Goal: Book appointment/travel/reservation

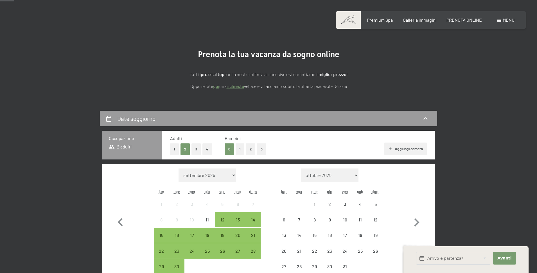
scroll to position [197, 0]
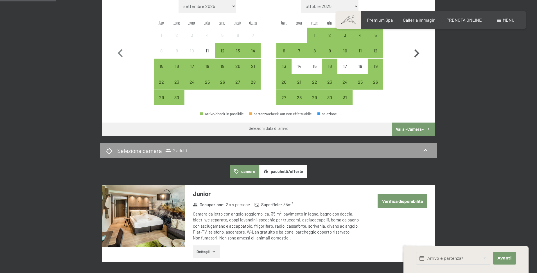
click at [416, 55] on icon "button" at bounding box center [417, 53] width 16 height 16
select select "[DATE]"
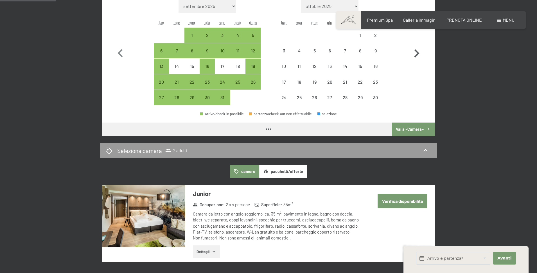
click at [416, 55] on icon "button" at bounding box center [417, 53] width 16 height 16
select select "[DATE]"
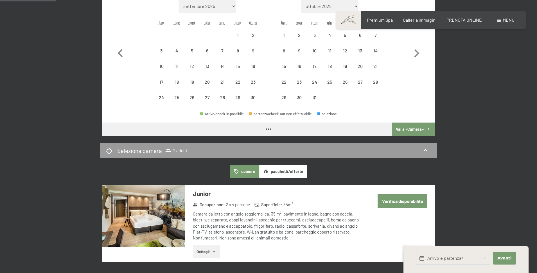
select select "[DATE]"
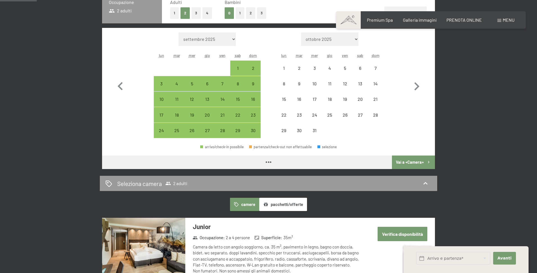
scroll to position [113, 0]
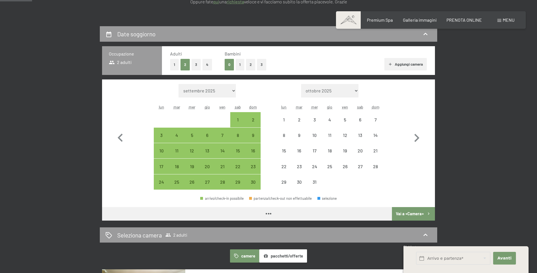
select select "[DATE]"
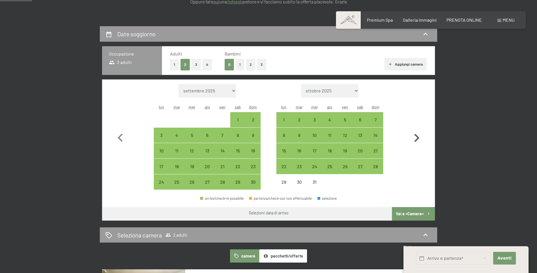
click at [417, 138] on icon "button" at bounding box center [417, 138] width 16 height 16
select select "[DATE]"
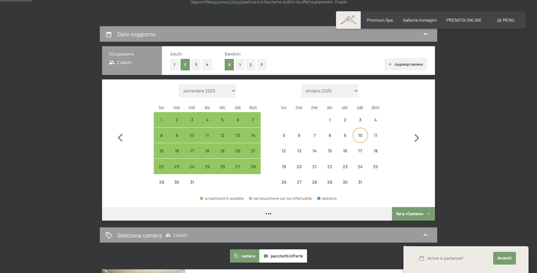
select select "[DATE]"
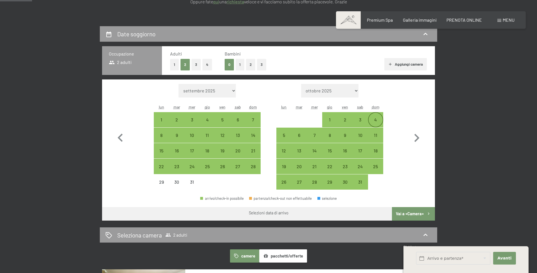
click at [370, 124] on div "4" at bounding box center [376, 124] width 14 height 14
select select "[DATE]"
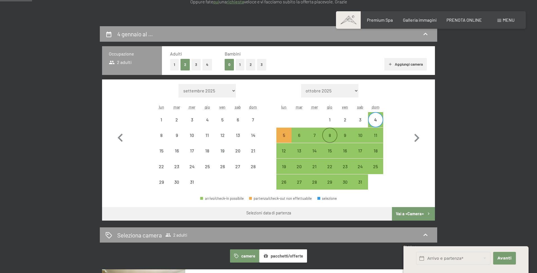
click at [327, 137] on div "8" at bounding box center [330, 140] width 14 height 14
select select "[DATE]"
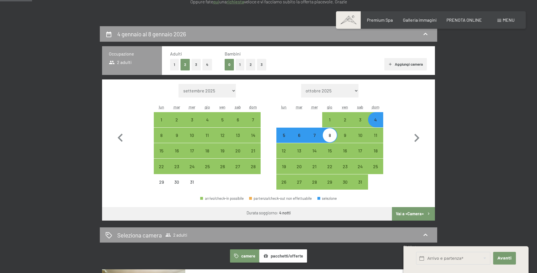
click at [241, 66] on button "1" at bounding box center [240, 65] width 9 height 12
select select "[DATE]"
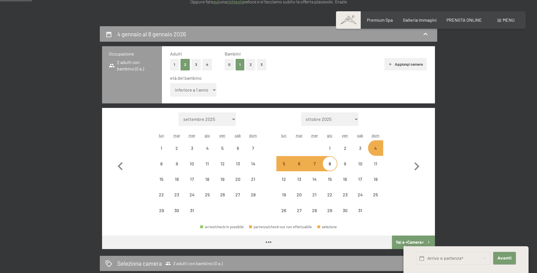
select select "[DATE]"
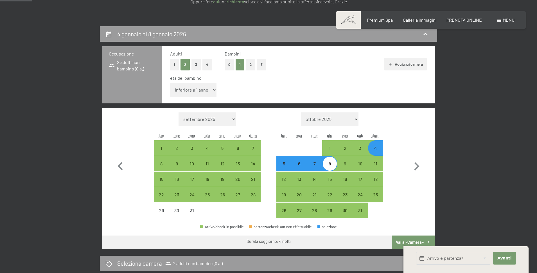
click at [206, 88] on select "inferiore a 1 anno 1 anno 2 anni 3 anni 4 anni 5 anni 6 anni 7 anni 8 anni 9 an…" at bounding box center [193, 90] width 46 height 14
select select "4"
click at [170, 83] on select "inferiore a 1 anno 1 anno 2 anni 3 anni 4 anni 5 anni 6 anni 7 anni 8 anni 9 an…" at bounding box center [193, 90] width 46 height 14
select select "[DATE]"
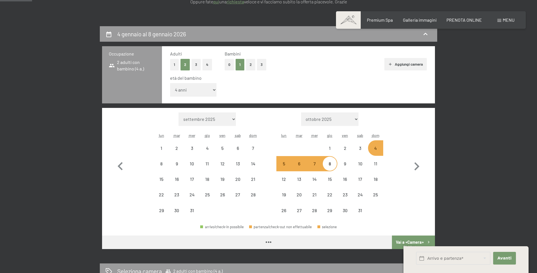
select select "[DATE]"
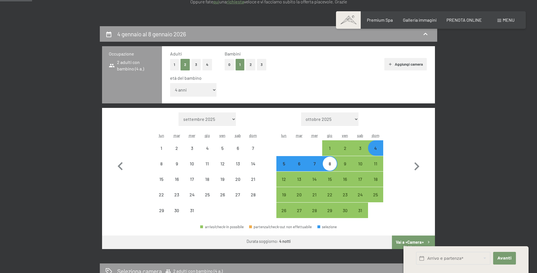
select select "[DATE]"
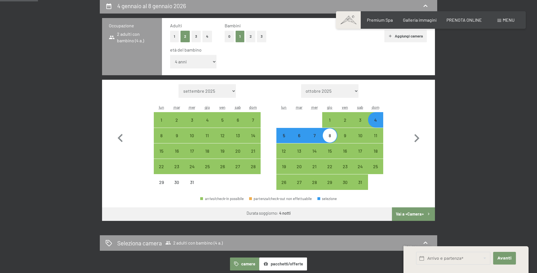
click at [408, 207] on button "Vai a «Camera»" at bounding box center [413, 214] width 43 height 14
select select "[DATE]"
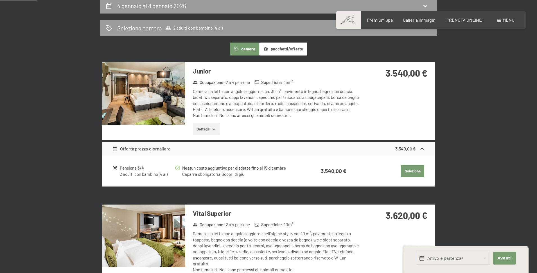
scroll to position [138, 0]
